Goal: Navigation & Orientation: Find specific page/section

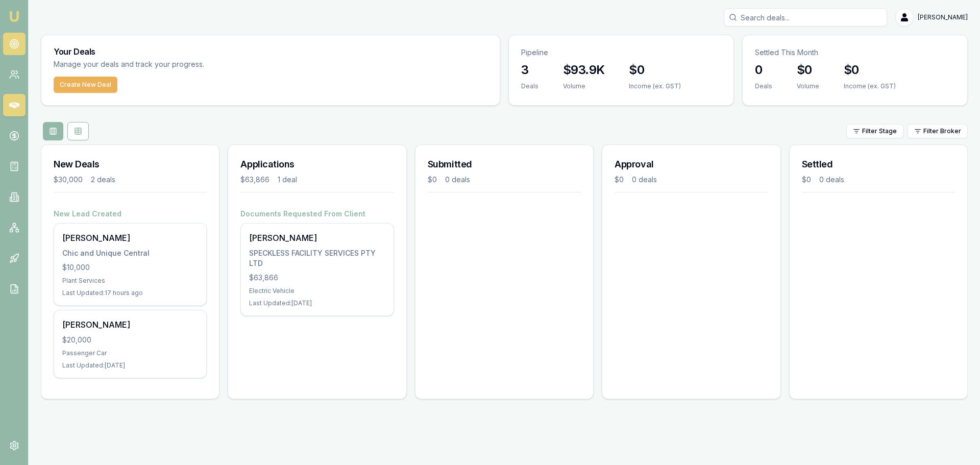
click at [15, 44] on circle at bounding box center [14, 44] width 2 height 2
click at [12, 46] on icon at bounding box center [14, 44] width 10 height 10
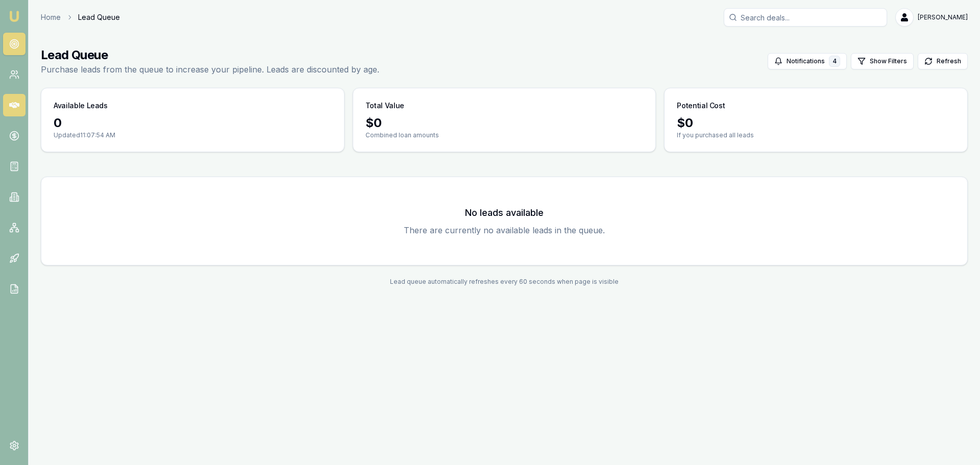
click at [13, 108] on icon at bounding box center [14, 105] width 10 height 6
click at [11, 47] on circle at bounding box center [14, 44] width 9 height 9
